Goal: Task Accomplishment & Management: Manage account settings

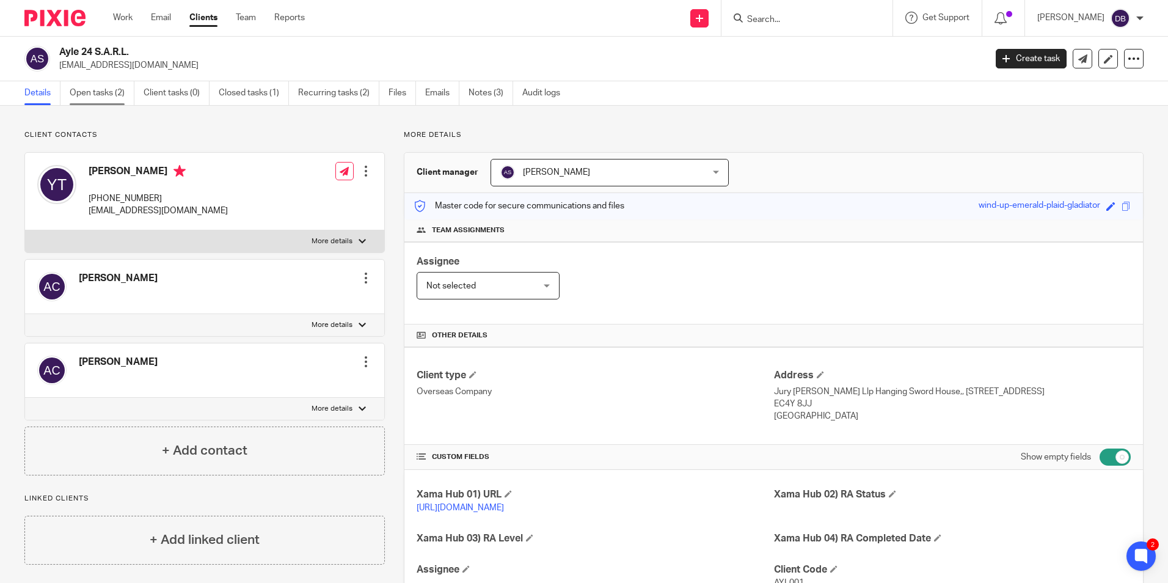
click at [97, 97] on link "Open tasks (2)" at bounding box center [102, 93] width 65 height 24
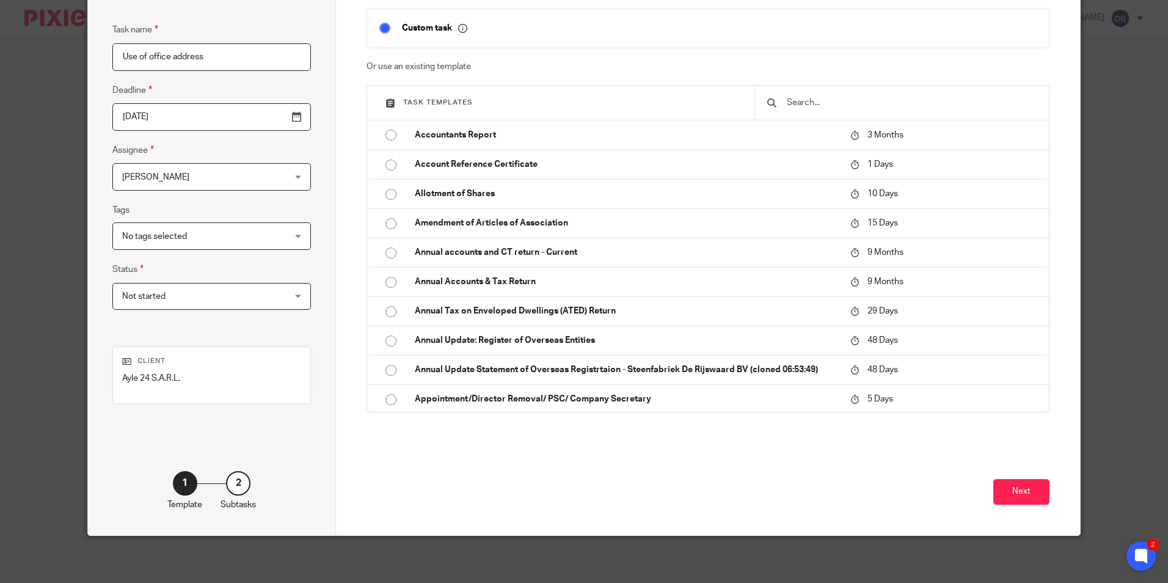
scroll to position [98, 0]
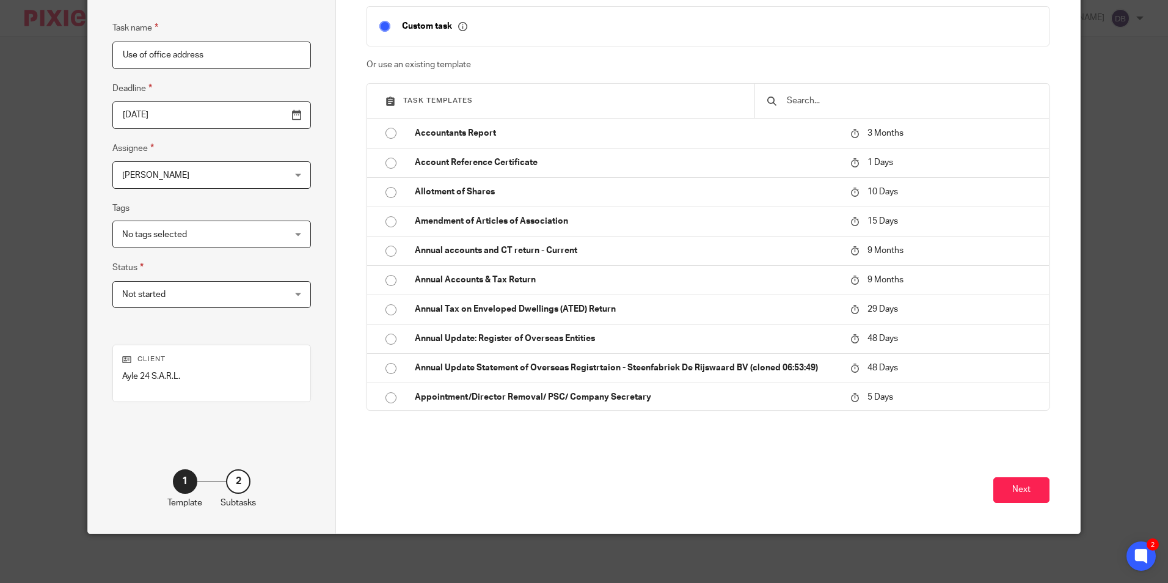
type input "Use of office address"
click at [806, 101] on input "text" at bounding box center [910, 100] width 251 height 13
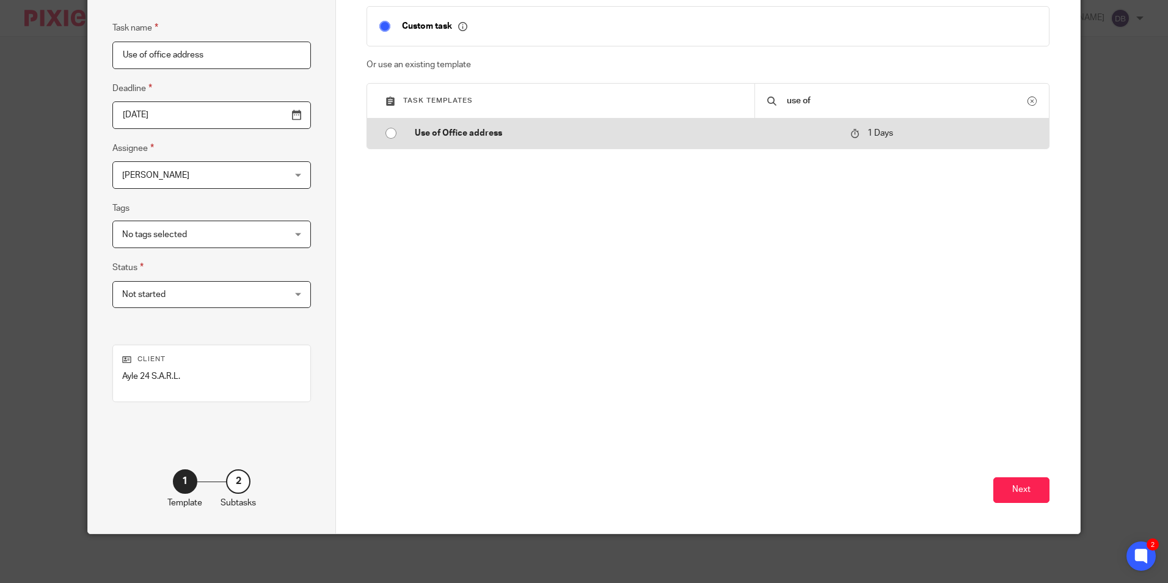
type input "use of"
click at [558, 140] on td "Use of Office address" at bounding box center [624, 132] width 442 height 29
type input "2025-09-26"
checkbox input "false"
radio input "true"
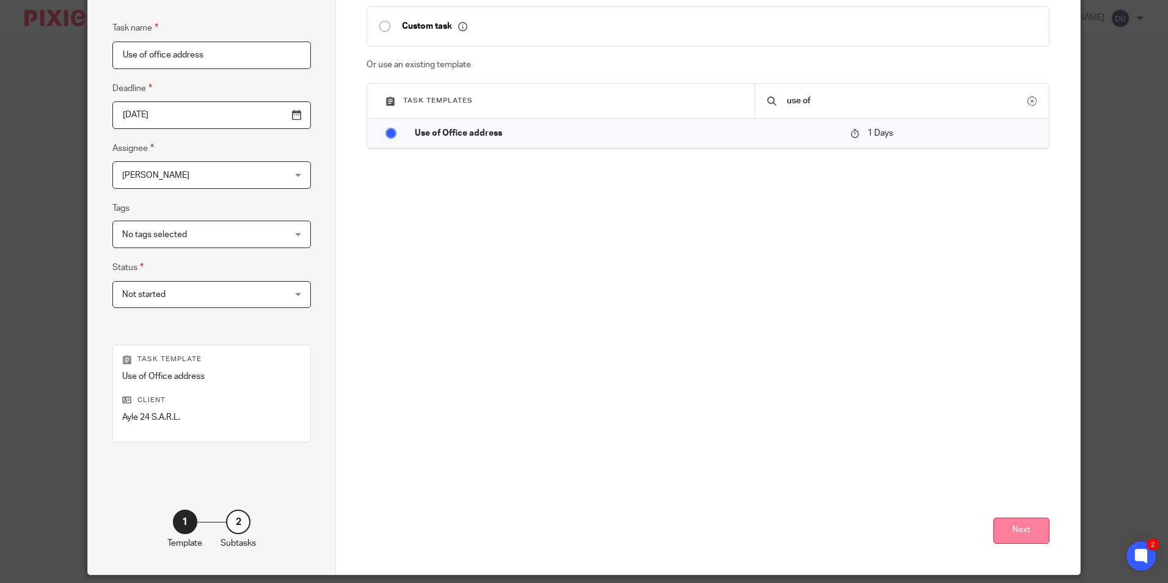
click at [1021, 528] on button "Next" at bounding box center [1021, 530] width 56 height 26
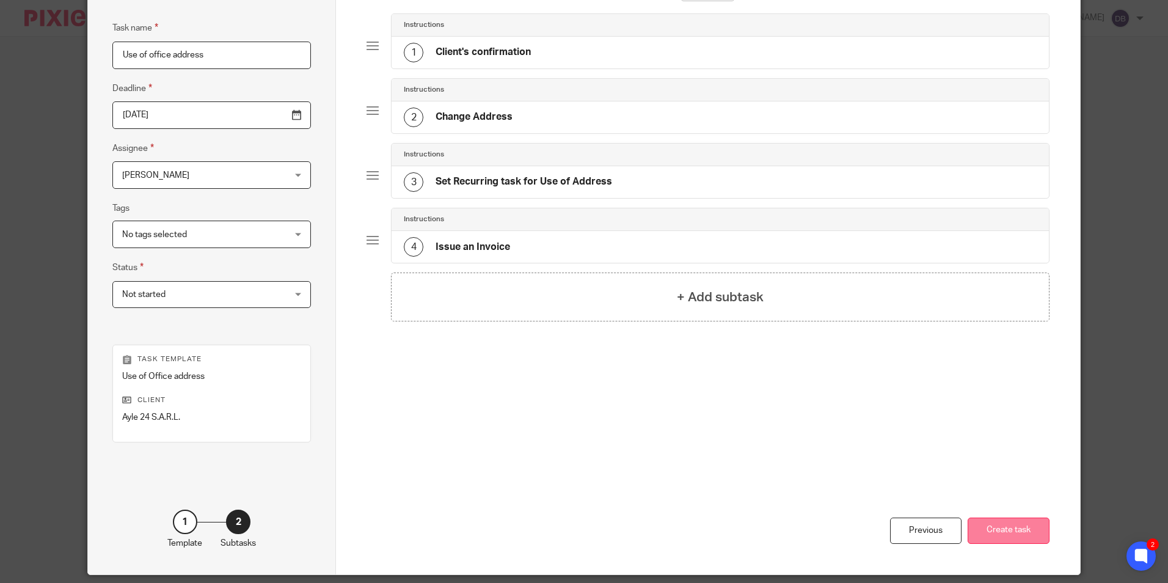
click at [1011, 530] on button "Create task" at bounding box center [1008, 530] width 82 height 26
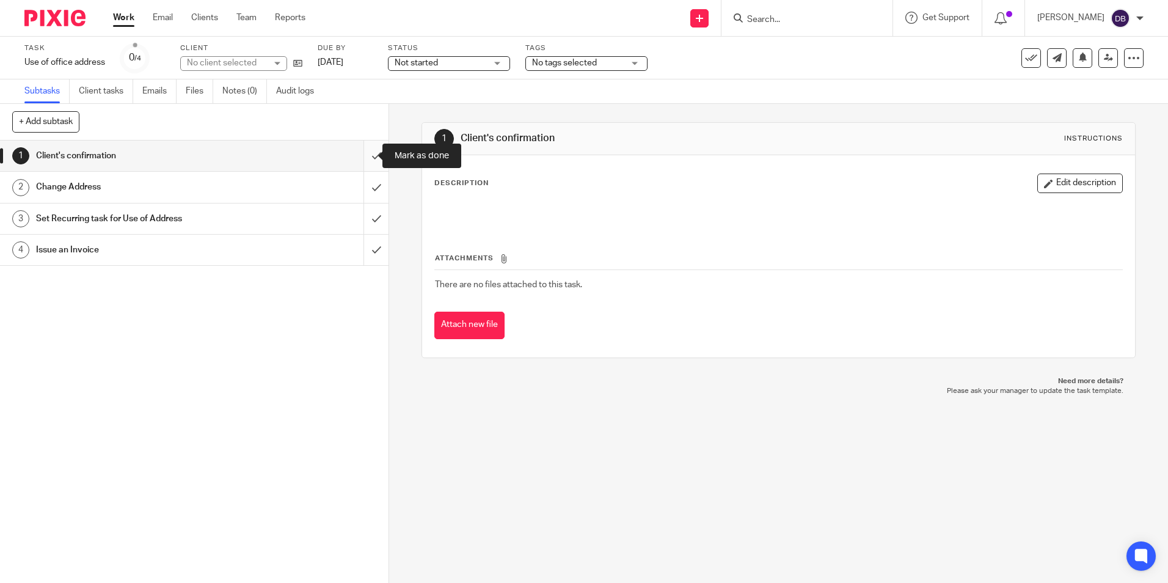
click at [361, 158] on input "submit" at bounding box center [194, 155] width 388 height 31
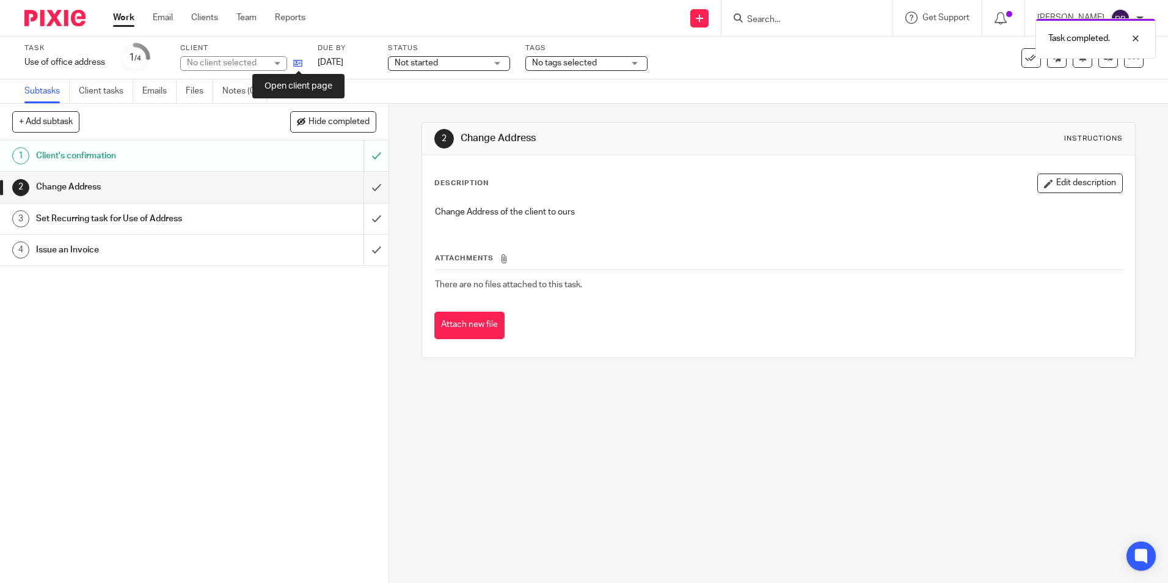
click at [296, 64] on icon at bounding box center [297, 63] width 9 height 9
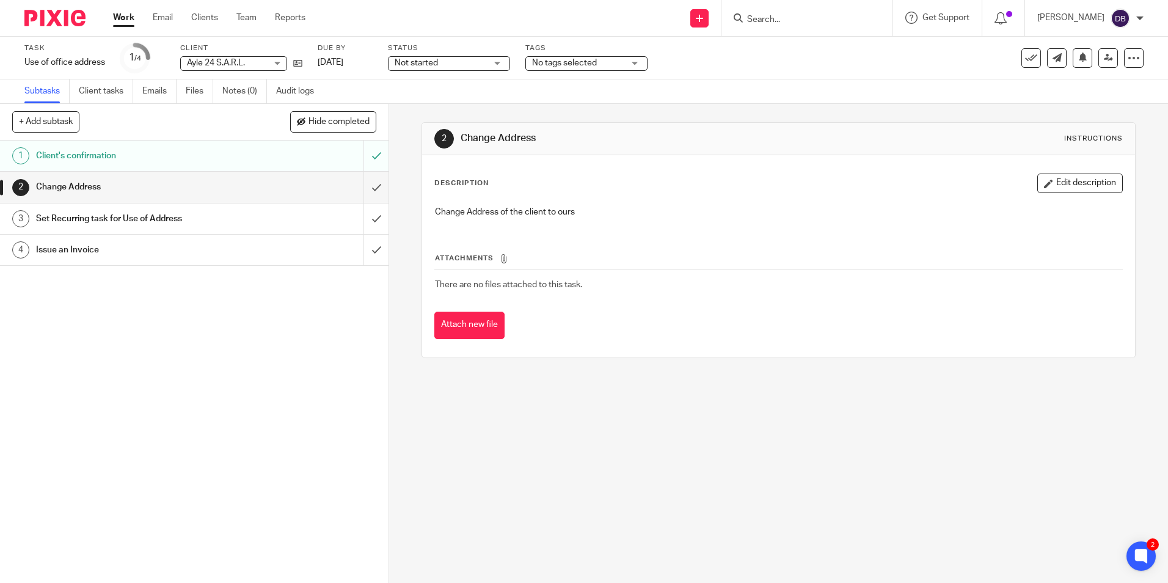
click at [702, 420] on div "2 Change Address Instructions Description Edit description Change Address of th…" at bounding box center [778, 343] width 779 height 479
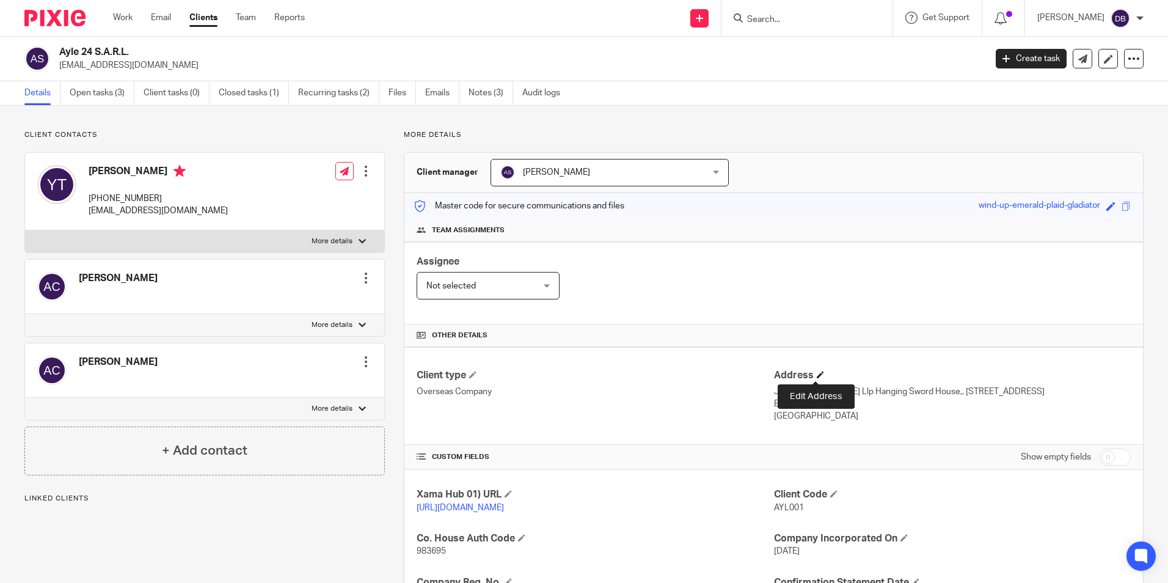
click at [817, 373] on span at bounding box center [820, 374] width 7 height 7
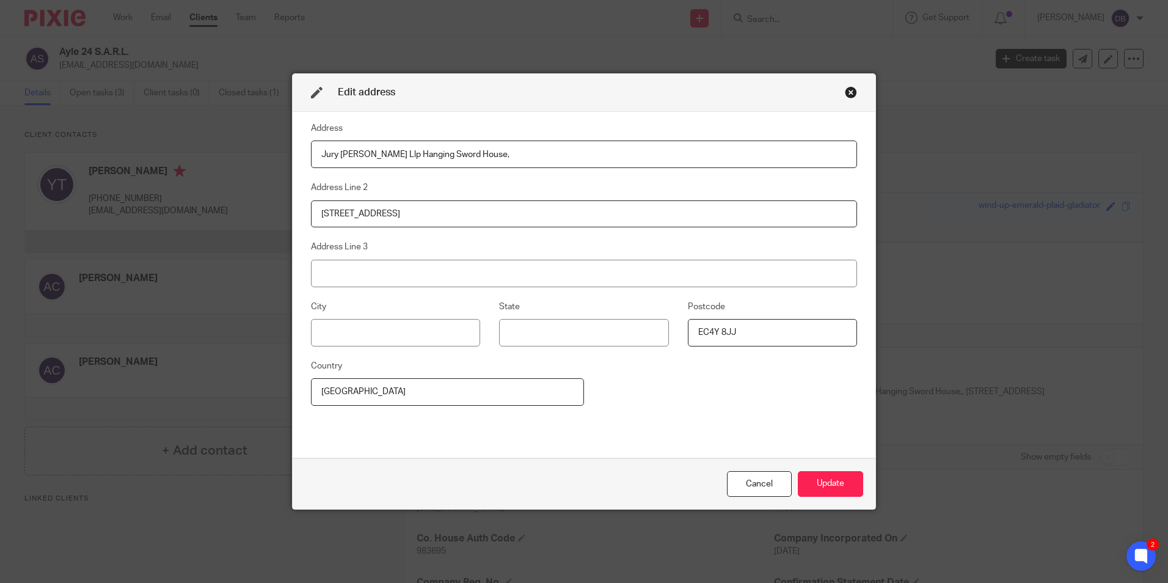
drag, startPoint x: 465, startPoint y: 156, endPoint x: 166, endPoint y: 163, distance: 299.4
click at [166, 163] on div "Edit address Address Jury O'Shea Llp Hanging Sword House, Address Line 2 21 Whi…" at bounding box center [584, 291] width 1168 height 583
type input "809 Salisbury House,"
drag, startPoint x: 416, startPoint y: 215, endPoint x: 226, endPoint y: 223, distance: 190.1
click at [226, 223] on div "Edit address Address 809 Salisbury House, Address Line 2 21 Whitefriars Street …" at bounding box center [584, 291] width 1168 height 583
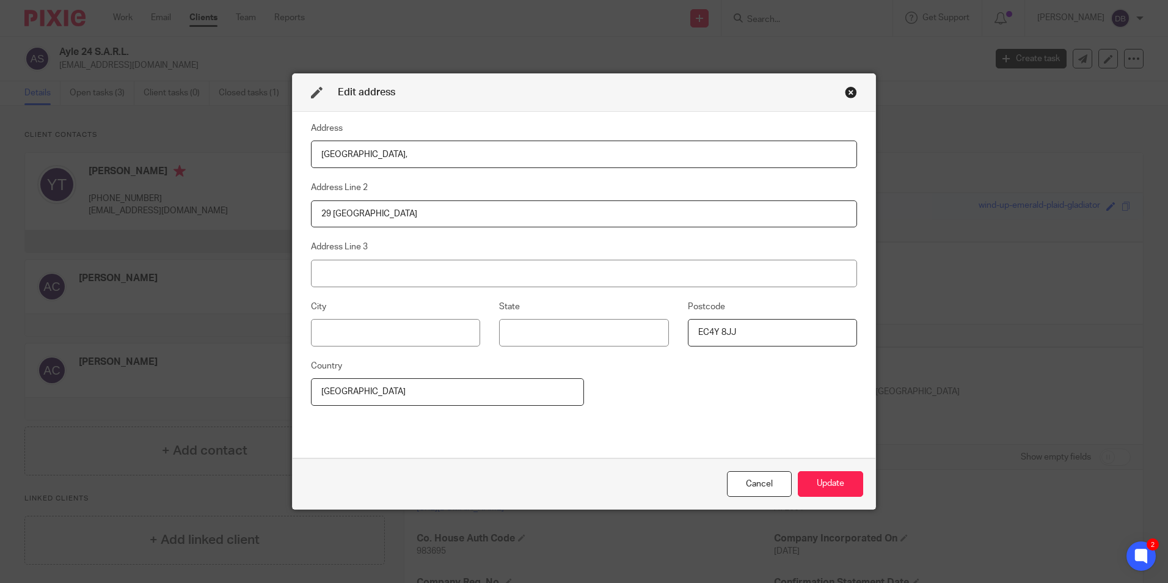
type input "29 Finsbury Circus"
type input "London"
type input "Aayusha Tamang"
drag, startPoint x: 628, startPoint y: 330, endPoint x: 497, endPoint y: 332, distance: 131.9
click at [499, 332] on input "[PERSON_NAME]" at bounding box center [583, 332] width 169 height 27
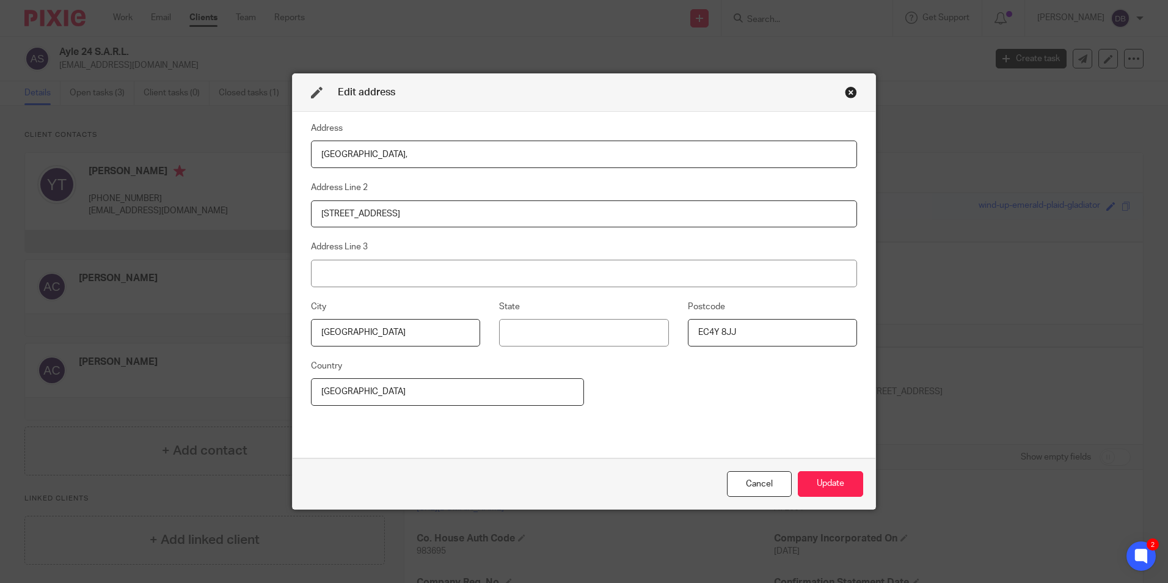
drag, startPoint x: 797, startPoint y: 326, endPoint x: 682, endPoint y: 331, distance: 115.0
click at [682, 331] on fieldset "Postcode EC4Y 8JJ" at bounding box center [763, 322] width 188 height 47
type input "EC2M 7AQ"
click at [667, 421] on div "Address 809 Salisbury House, Address Line 2 29 Finsbury Circus Address Line 3 C…" at bounding box center [584, 284] width 546 height 327
click at [836, 476] on button "Update" at bounding box center [830, 484] width 65 height 26
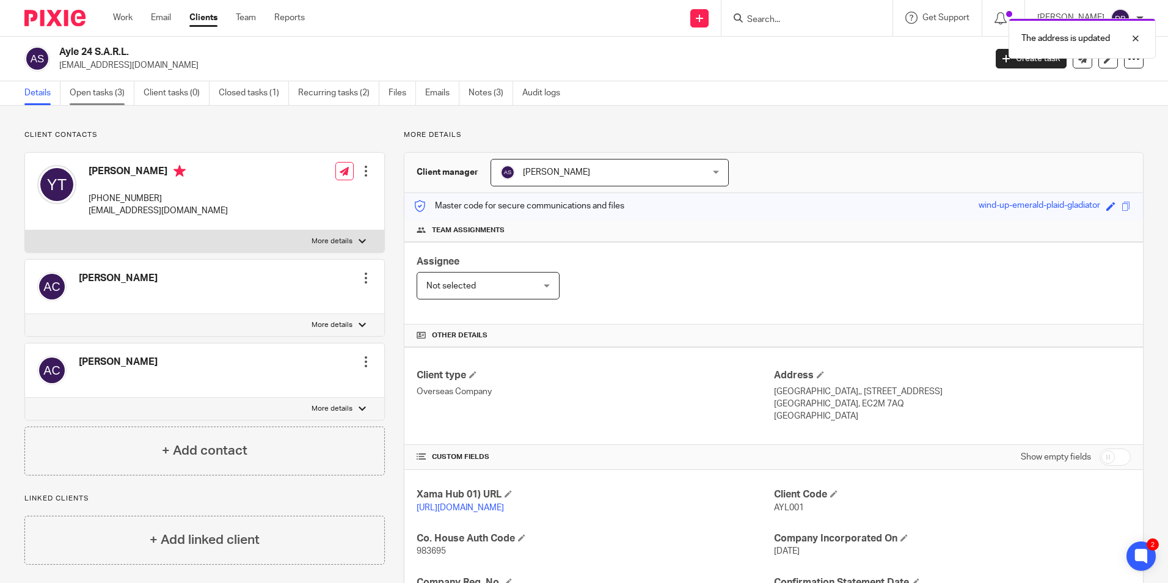
click at [86, 95] on link "Open tasks (3)" at bounding box center [102, 93] width 65 height 24
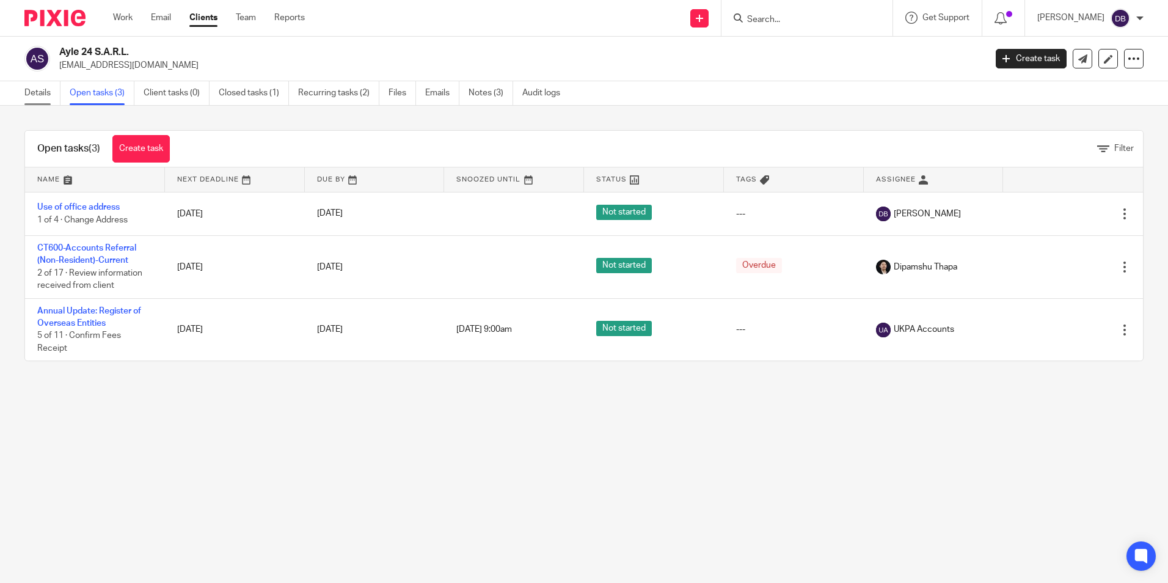
click at [50, 93] on link "Details" at bounding box center [42, 93] width 36 height 24
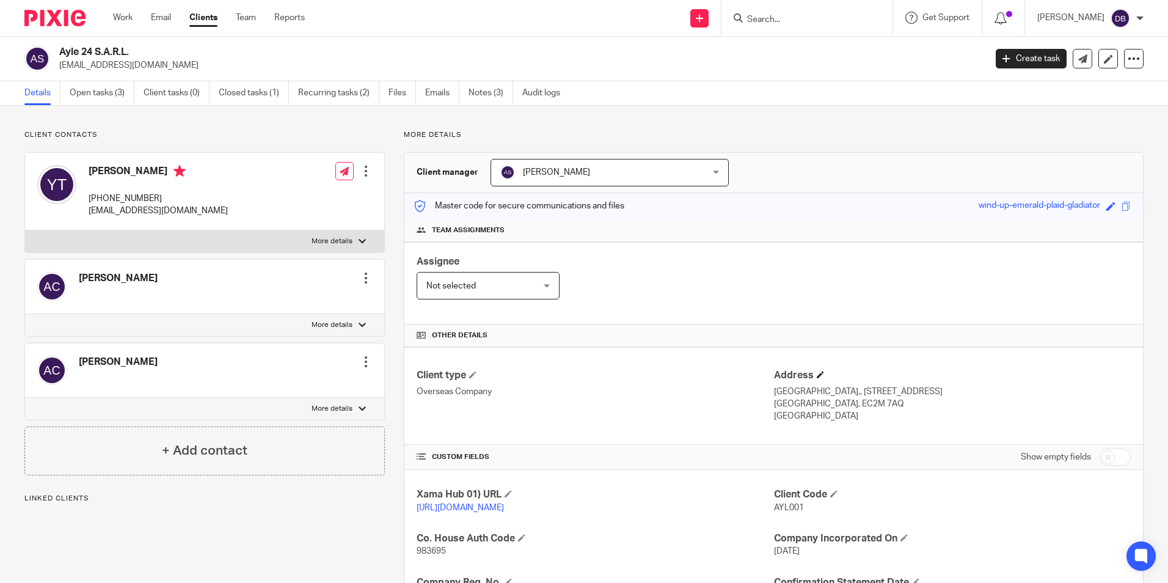
click at [819, 374] on h4 "Address" at bounding box center [952, 375] width 357 height 13
click at [813, 369] on h4 "Address" at bounding box center [952, 375] width 357 height 13
click at [817, 374] on span at bounding box center [820, 374] width 7 height 7
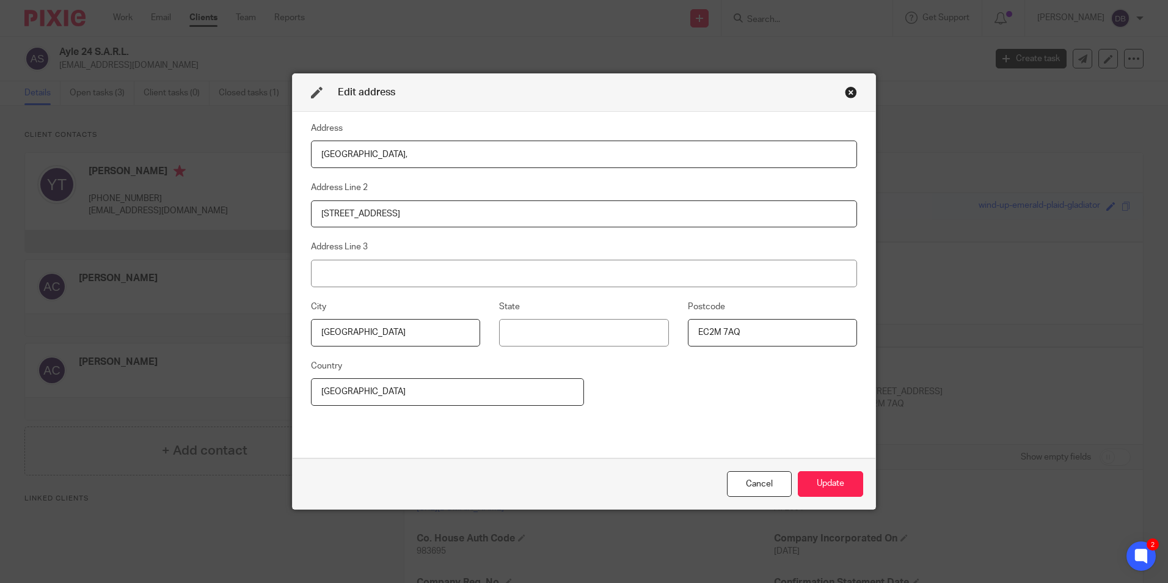
click at [321, 212] on input "29 Finsbury Circus" at bounding box center [584, 213] width 546 height 27
click at [316, 214] on input "29 Finsbury Circus" at bounding box center [584, 213] width 546 height 27
click at [408, 155] on input "809 Salisbury House," at bounding box center [584, 153] width 546 height 27
type input "809 Salisbury House"
click at [833, 489] on button "Update" at bounding box center [830, 484] width 65 height 26
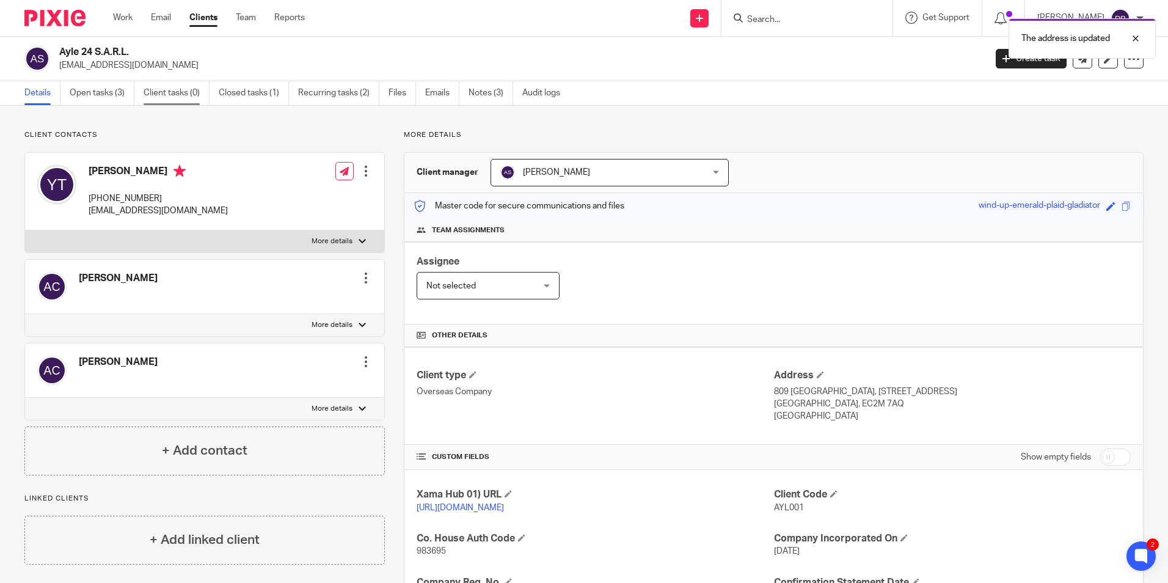
click at [144, 100] on link "Client tasks (0)" at bounding box center [177, 93] width 66 height 24
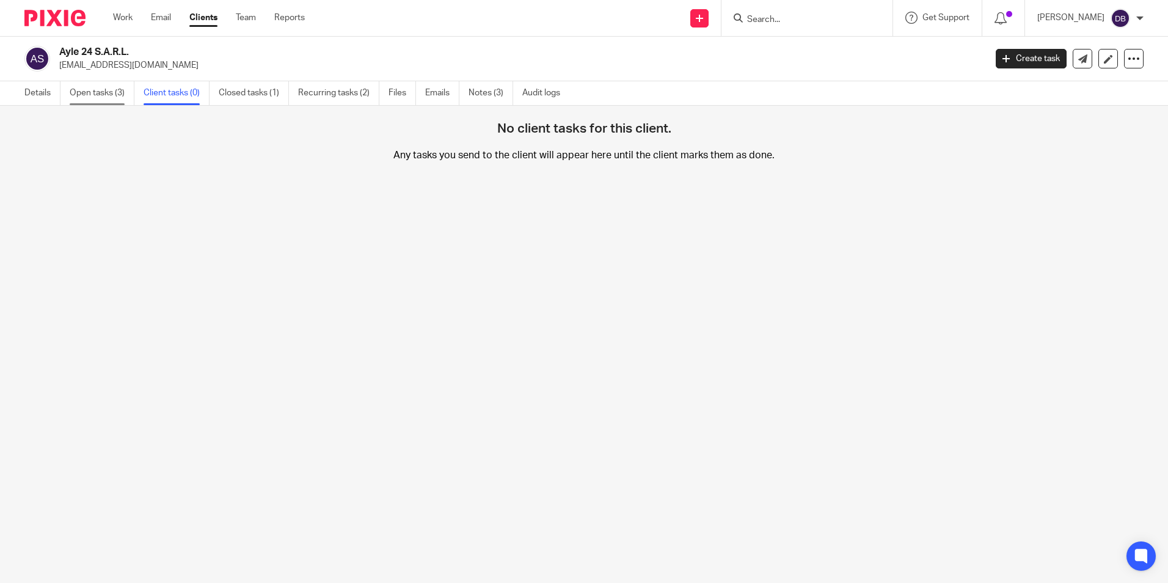
click at [83, 98] on link "Open tasks (3)" at bounding box center [102, 93] width 65 height 24
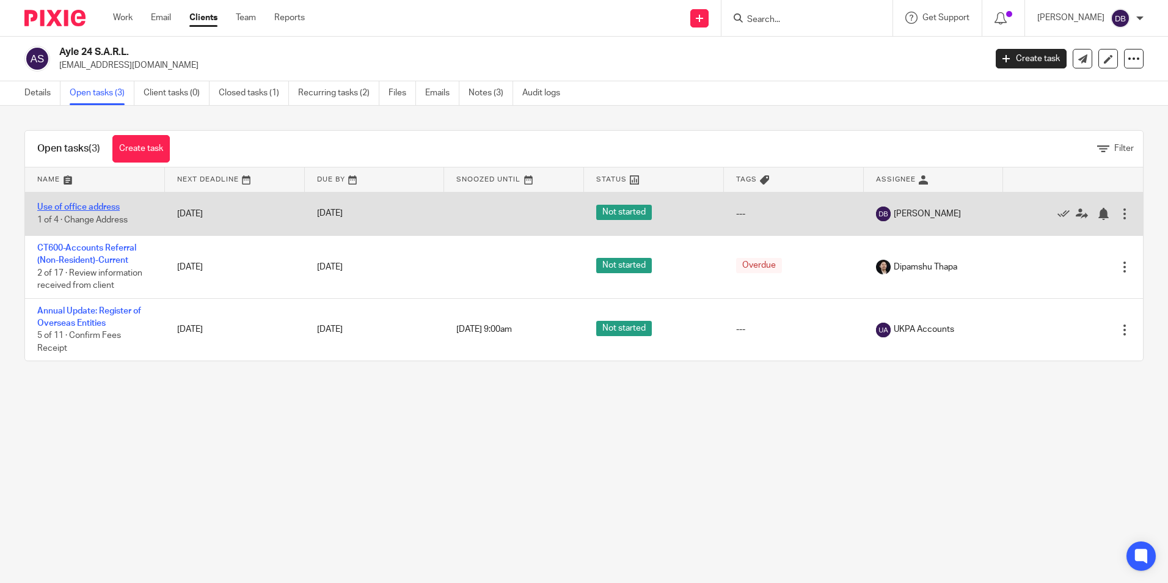
click at [78, 205] on link "Use of office address" at bounding box center [78, 207] width 82 height 9
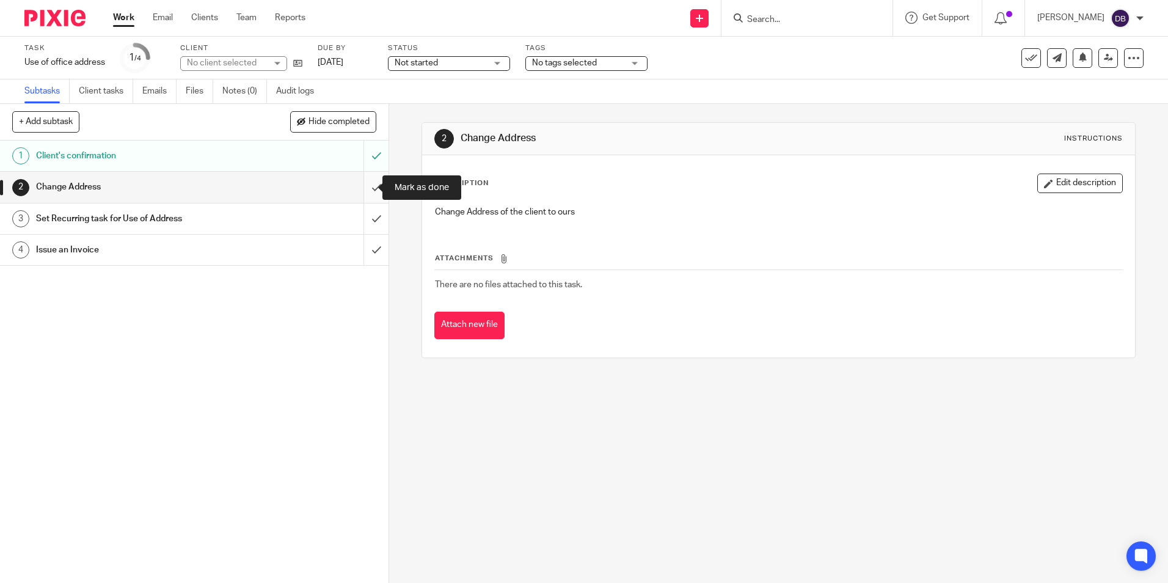
click at [368, 188] on input "submit" at bounding box center [194, 187] width 388 height 31
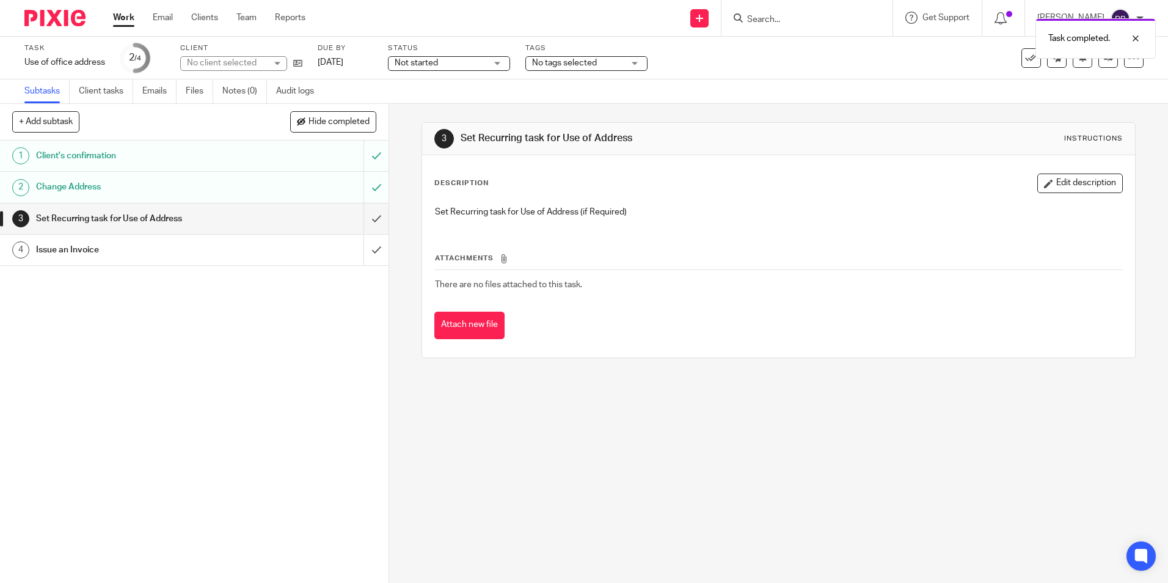
click at [360, 219] on input "submit" at bounding box center [194, 218] width 388 height 31
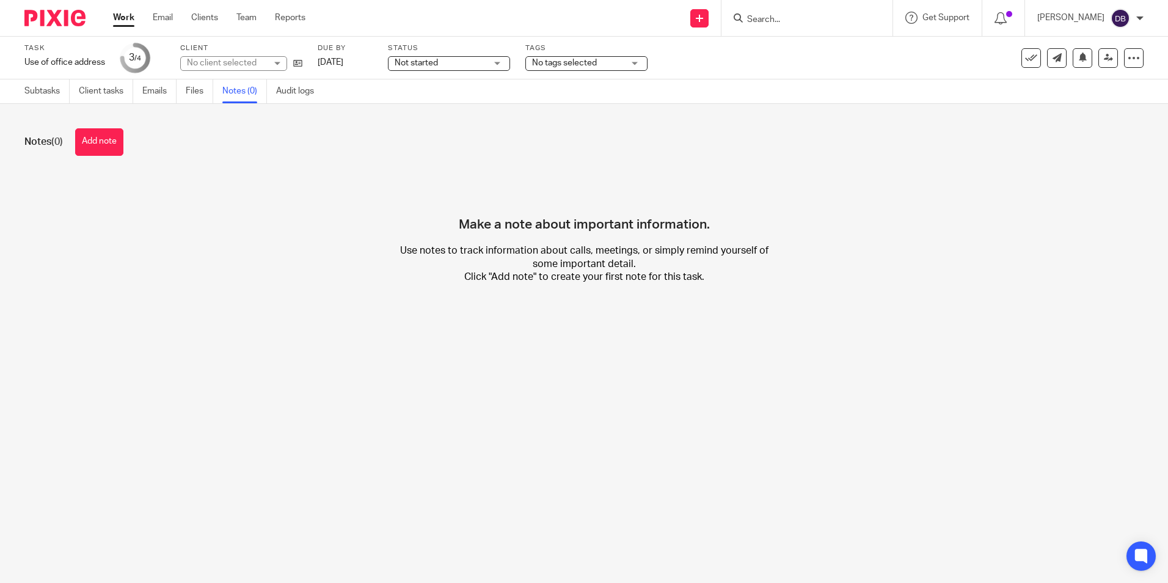
click at [112, 142] on button "Add note" at bounding box center [99, 141] width 48 height 27
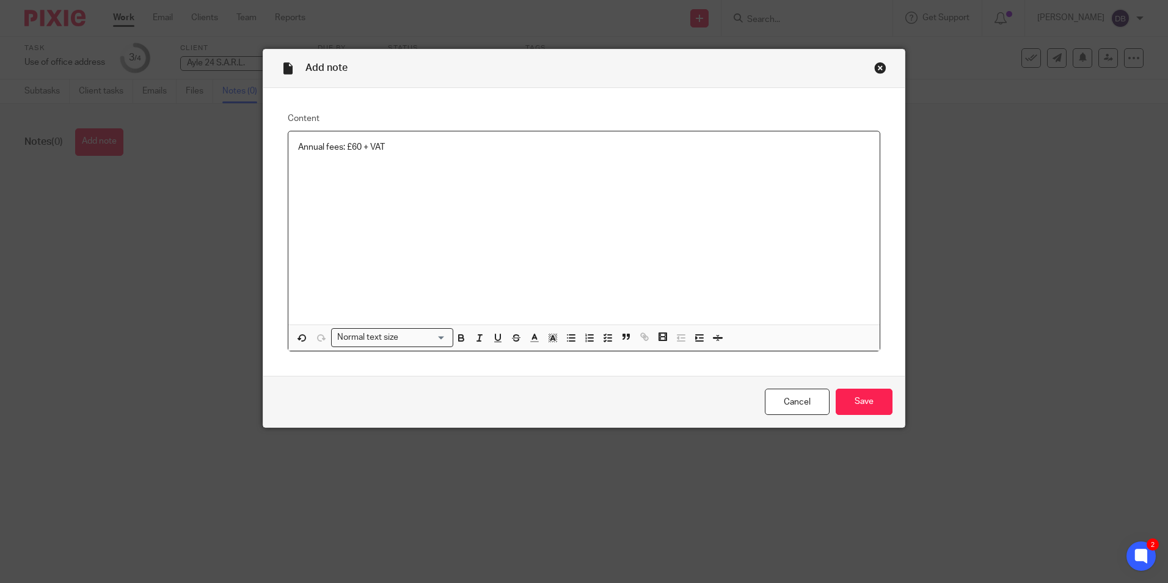
click at [890, 408] on div "Cancel Save" at bounding box center [583, 401] width 641 height 51
click at [845, 405] on input "Save" at bounding box center [864, 401] width 57 height 26
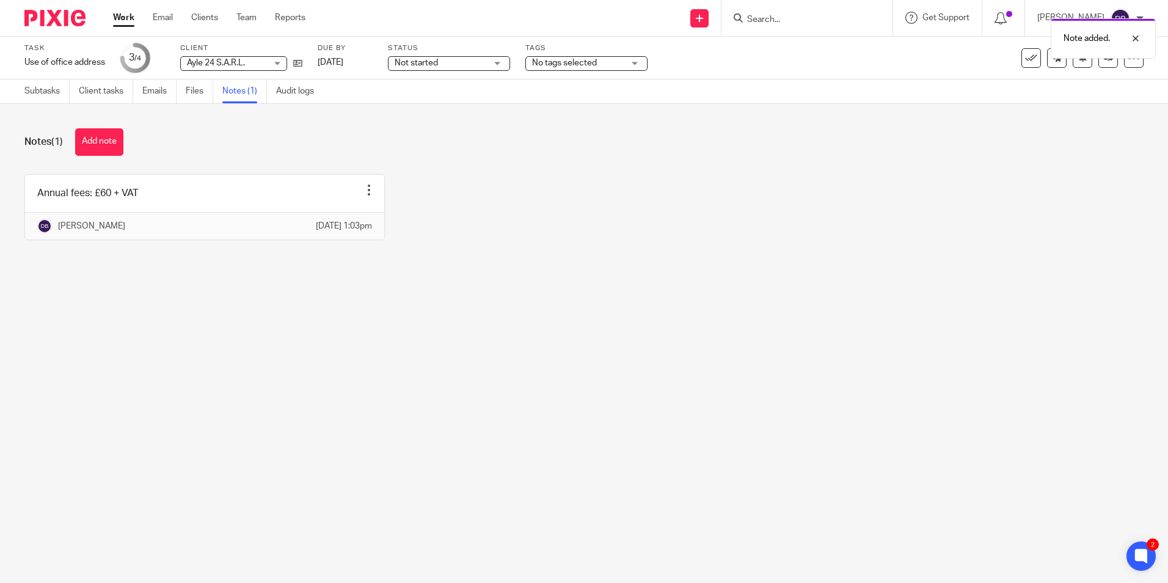
click at [114, 357] on main "Task Use of office address Save Use of office address 3 /4 Client Ayle 24 S.A.R…" at bounding box center [584, 291] width 1168 height 583
click at [45, 90] on link "Subtasks" at bounding box center [46, 91] width 45 height 24
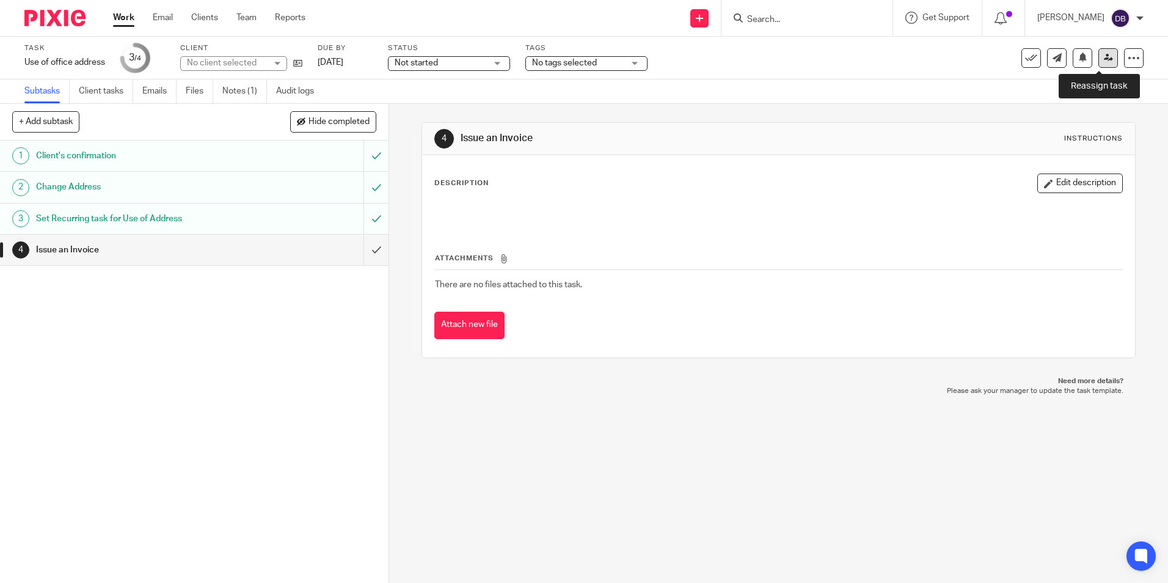
click at [1104, 58] on icon at bounding box center [1108, 57] width 9 height 9
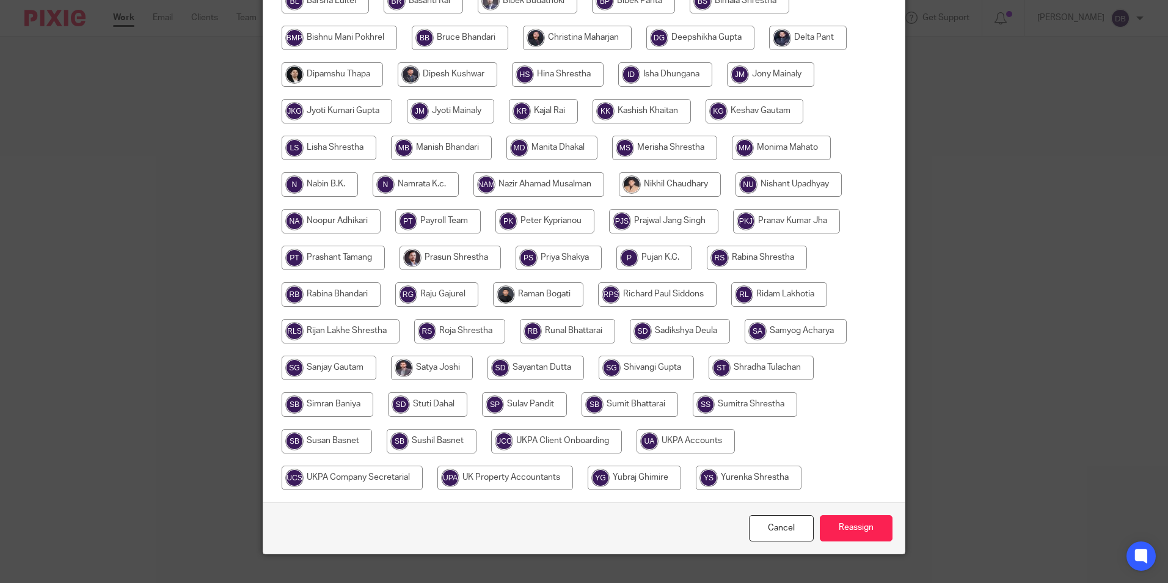
scroll to position [363, 0]
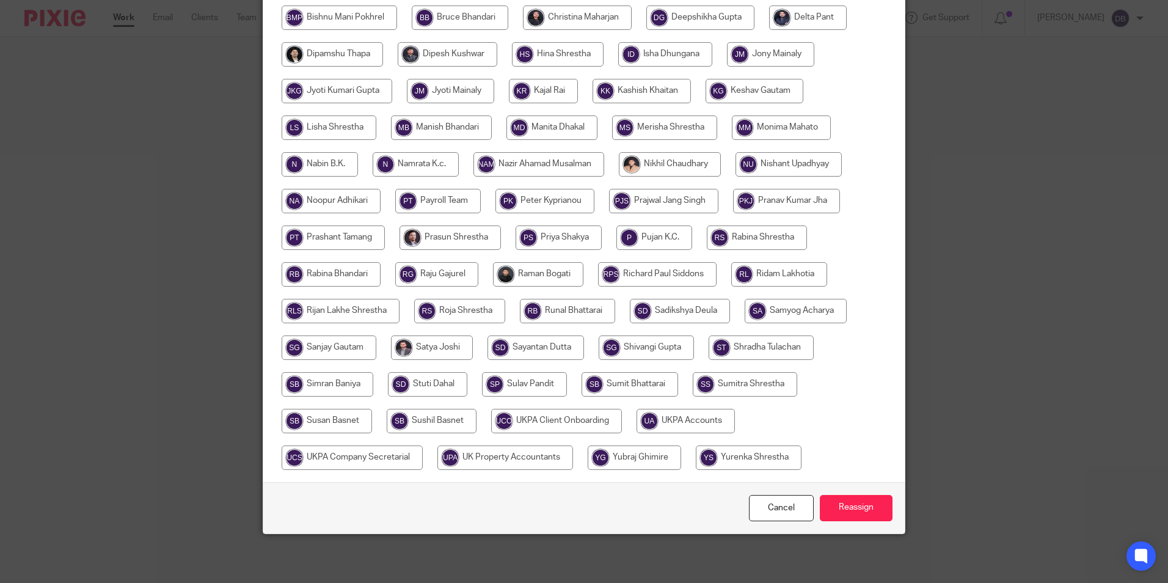
click at [681, 424] on input "radio" at bounding box center [685, 421] width 98 height 24
radio input "true"
click at [829, 512] on input "Reassign" at bounding box center [856, 508] width 73 height 26
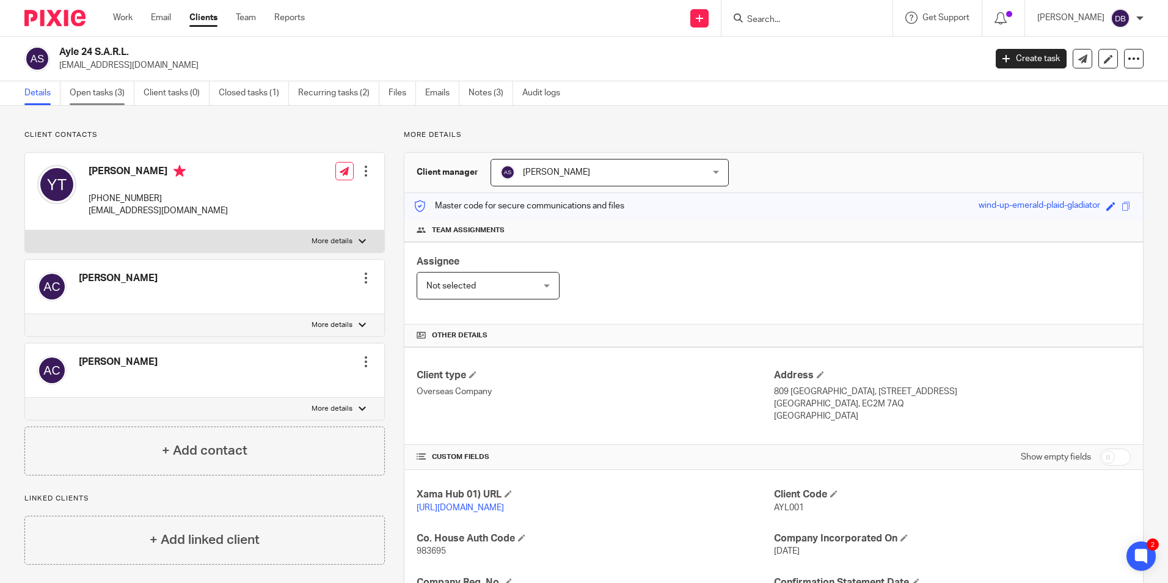
click at [122, 100] on link "Open tasks (3)" at bounding box center [102, 93] width 65 height 24
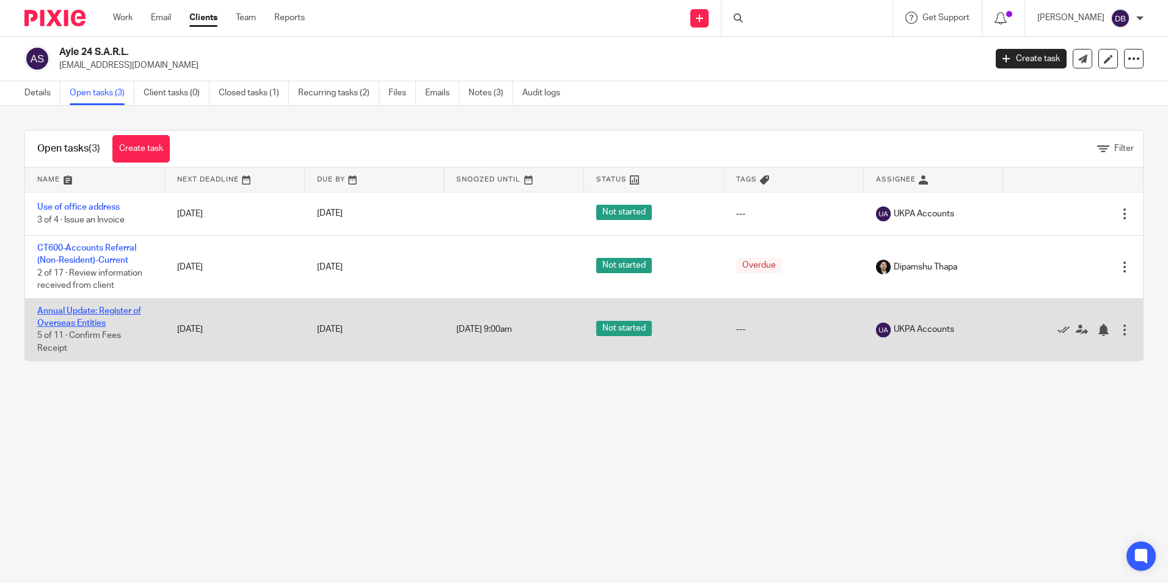
click at [99, 310] on link "Annual Update: Register of Overseas Entities" at bounding box center [89, 317] width 104 height 21
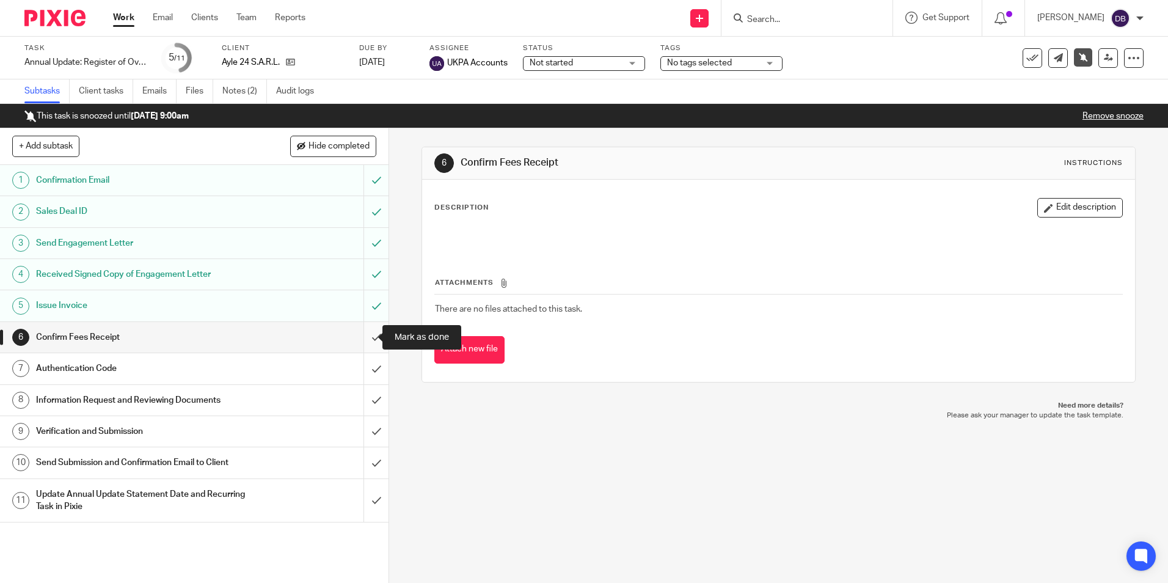
click at [369, 337] on input "submit" at bounding box center [194, 337] width 388 height 31
click at [365, 368] on input "submit" at bounding box center [194, 368] width 388 height 31
click at [365, 399] on input "submit" at bounding box center [194, 400] width 388 height 31
click at [365, 428] on input "submit" at bounding box center [194, 431] width 388 height 31
click at [362, 462] on input "submit" at bounding box center [194, 462] width 388 height 31
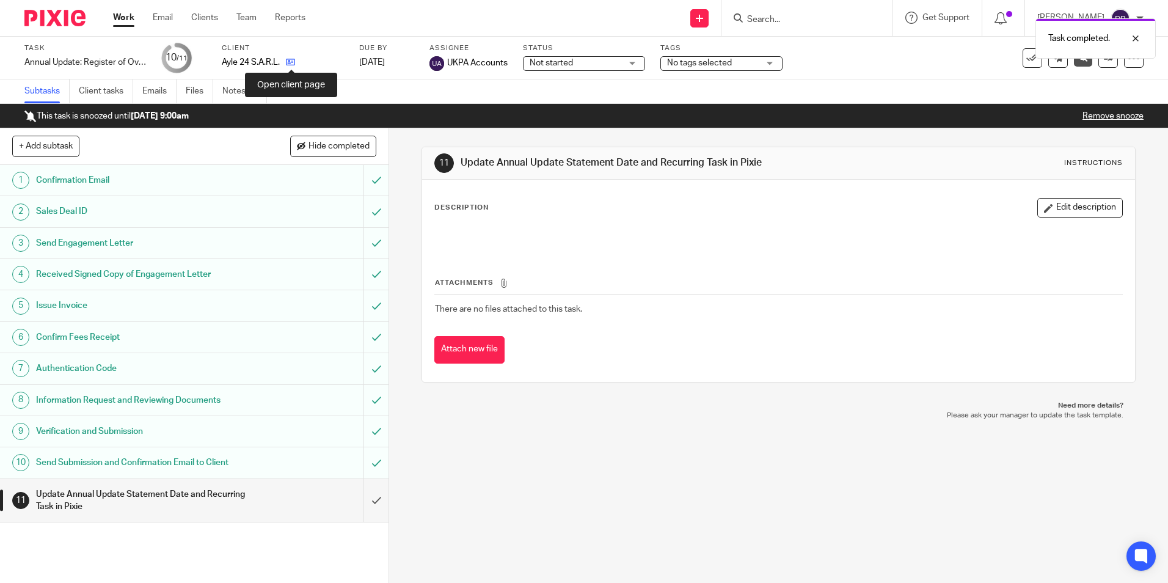
click at [291, 65] on icon at bounding box center [290, 61] width 9 height 9
click at [293, 64] on icon at bounding box center [290, 61] width 9 height 9
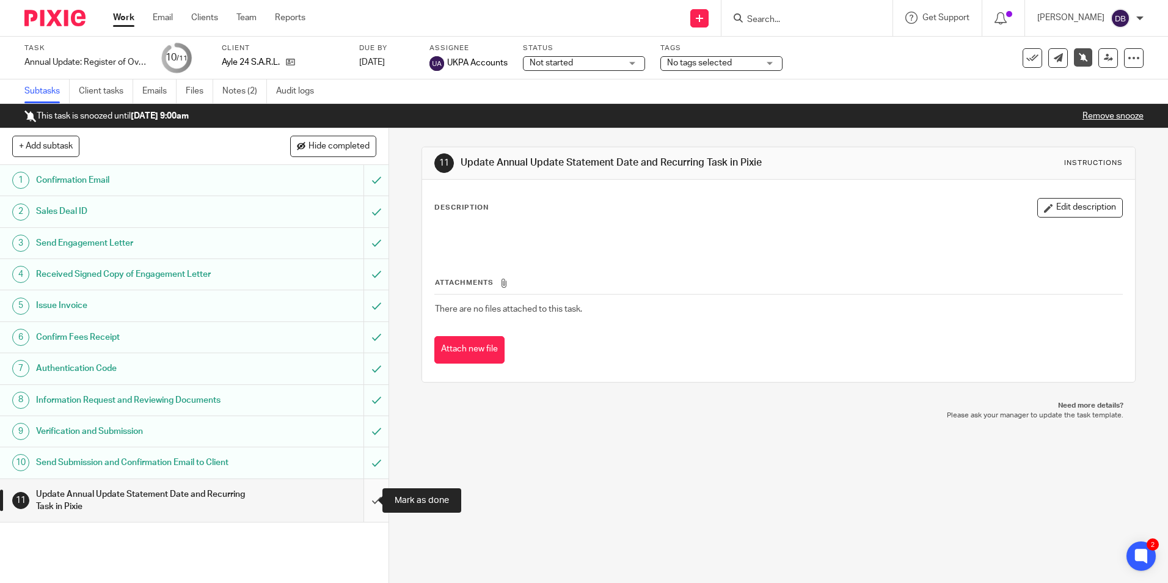
click at [365, 498] on input "submit" at bounding box center [194, 500] width 388 height 43
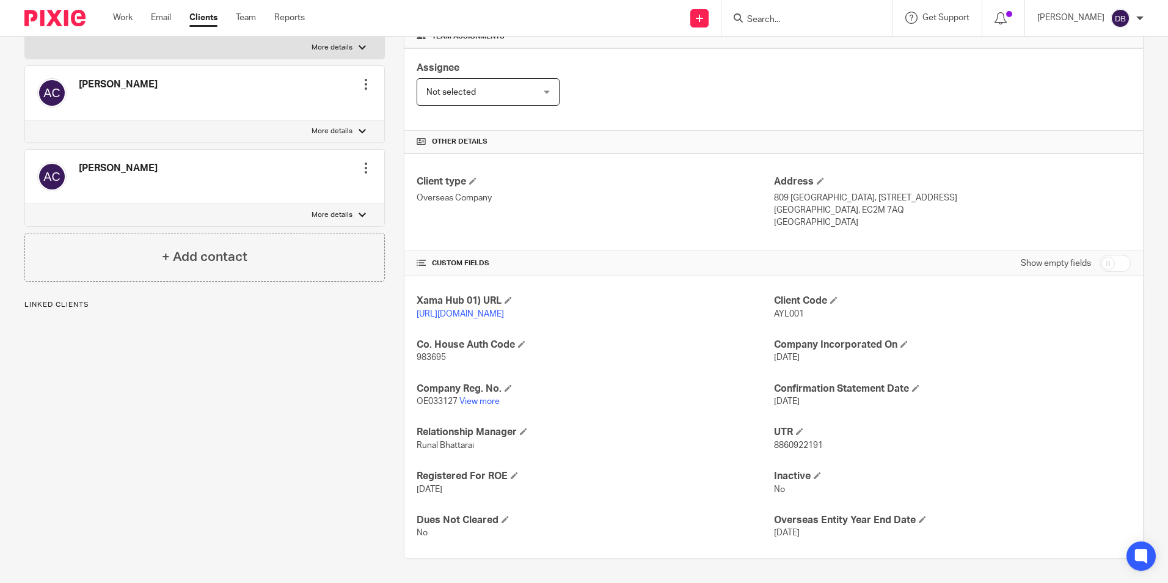
scroll to position [206, 0]
click at [912, 388] on span at bounding box center [915, 387] width 7 height 7
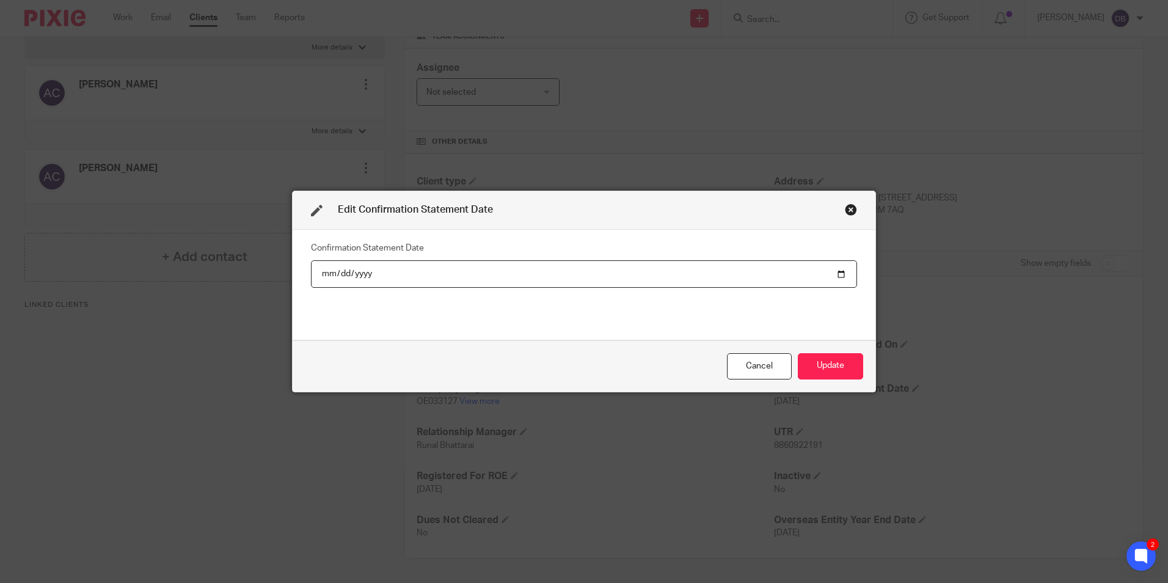
click at [384, 272] on input "2025-09-11" at bounding box center [584, 273] width 546 height 27
click at [360, 274] on input "2025-09-11" at bounding box center [584, 273] width 546 height 27
click at [801, 374] on button "Update" at bounding box center [830, 366] width 65 height 26
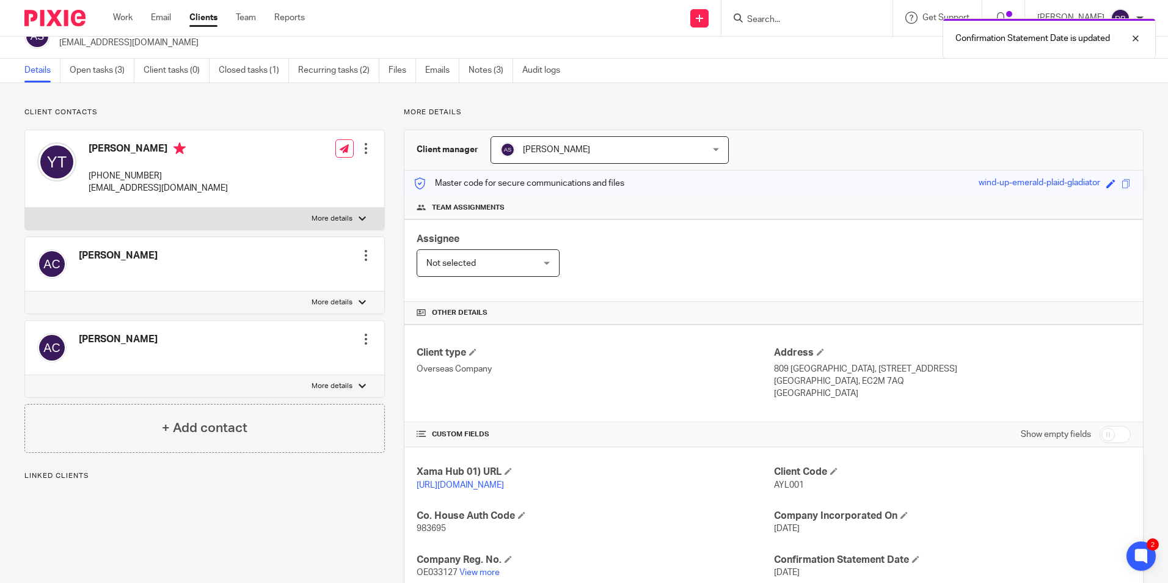
scroll to position [0, 0]
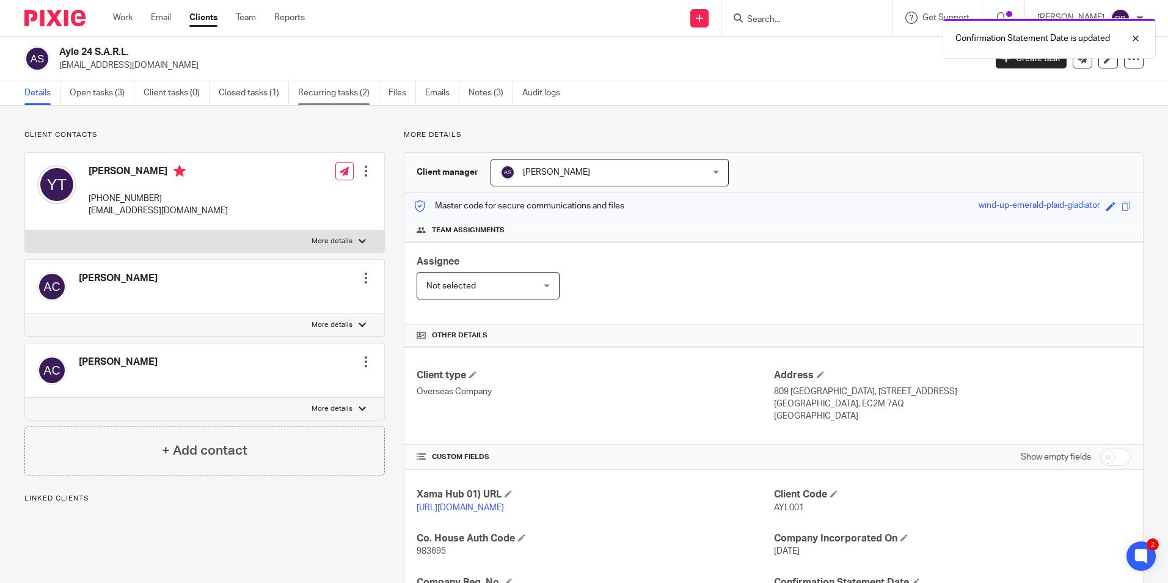
click at [347, 92] on link "Recurring tasks (2)" at bounding box center [338, 93] width 81 height 24
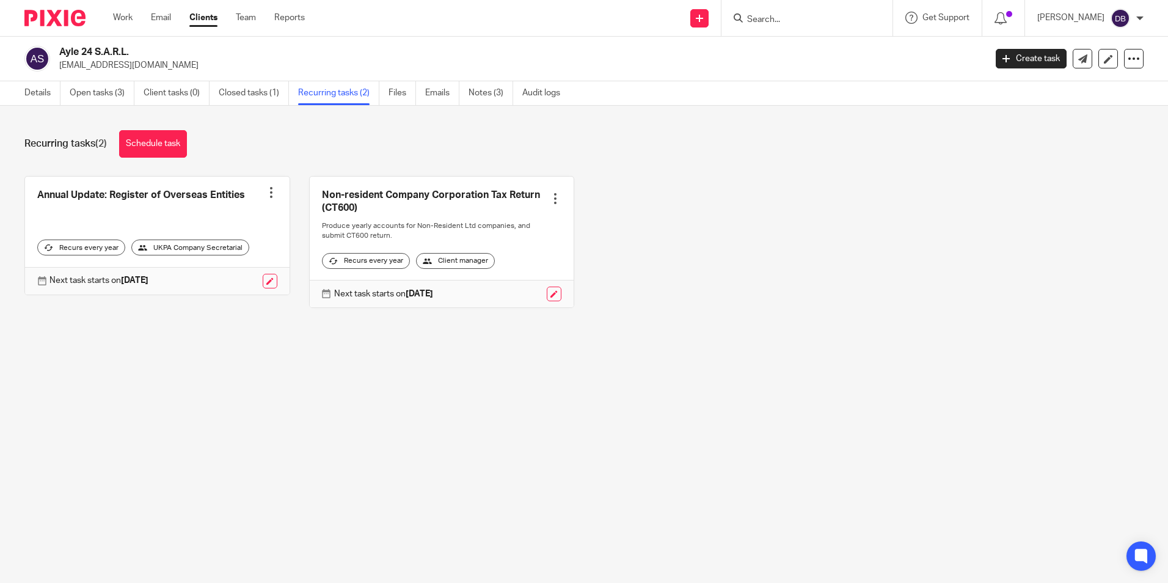
click at [670, 227] on div "Annual Update: Register of Overseas Entities Create task Clone template Recalcu…" at bounding box center [574, 251] width 1138 height 150
